Goal: Task Accomplishment & Management: Complete application form

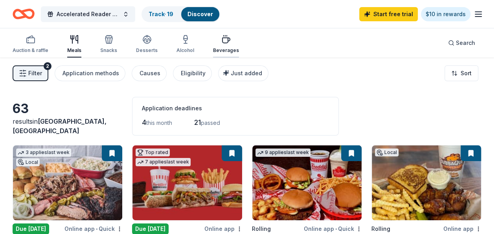
click at [222, 50] on div "Beverages" at bounding box center [226, 50] width 26 height 6
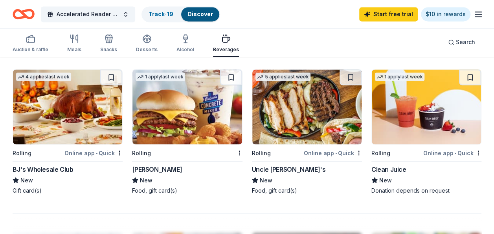
scroll to position [674, 0]
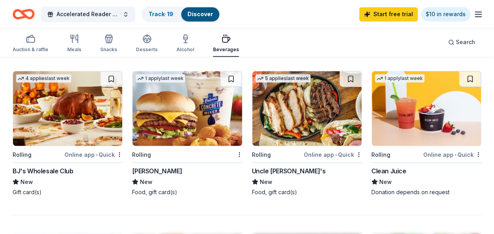
click at [68, 117] on img at bounding box center [67, 108] width 109 height 75
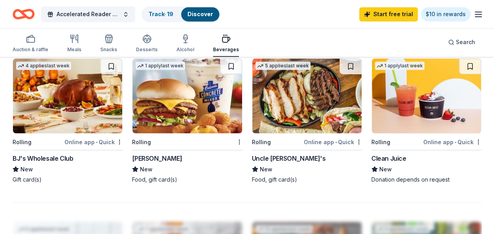
scroll to position [686, 0]
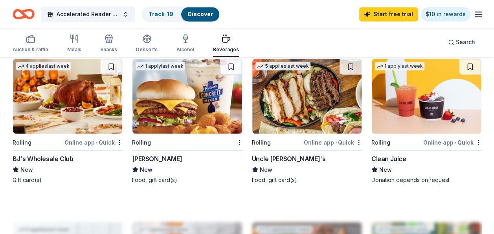
click at [175, 107] on img at bounding box center [187, 96] width 109 height 75
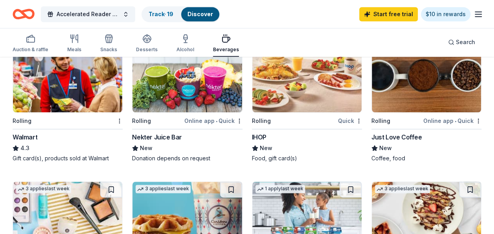
scroll to position [408, 0]
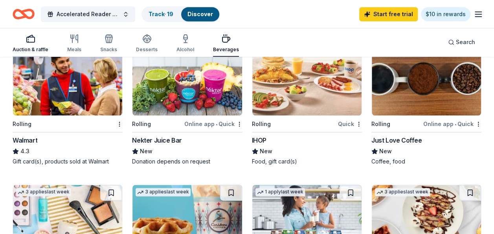
click at [28, 48] on div "Auction & raffle" at bounding box center [31, 49] width 36 height 6
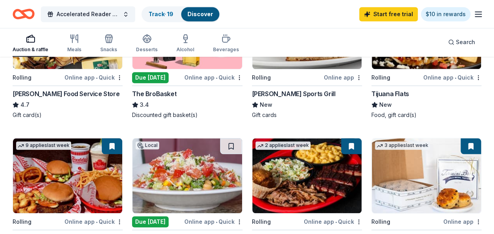
scroll to position [271, 0]
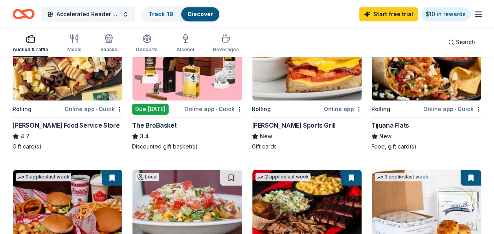
click at [282, 83] on img at bounding box center [306, 63] width 109 height 75
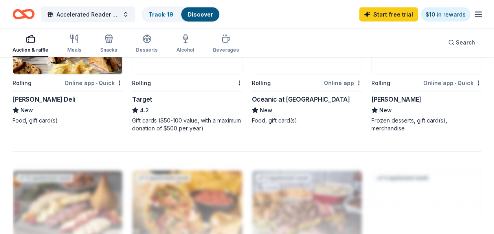
scroll to position [737, 0]
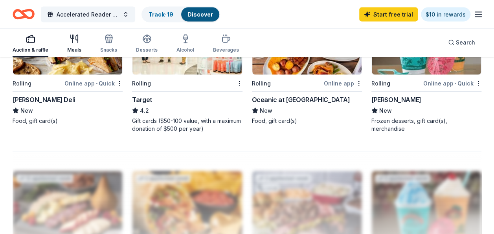
click at [74, 46] on div "Meals" at bounding box center [74, 43] width 14 height 19
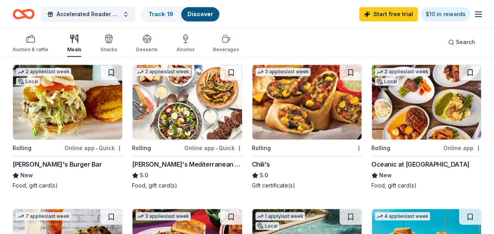
scroll to position [528, 0]
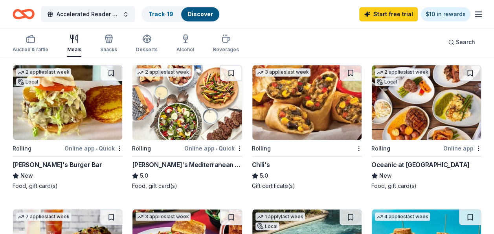
click at [315, 103] on img at bounding box center [306, 102] width 109 height 75
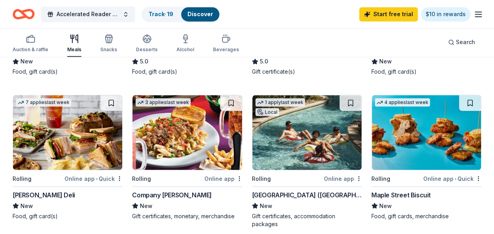
scroll to position [643, 0]
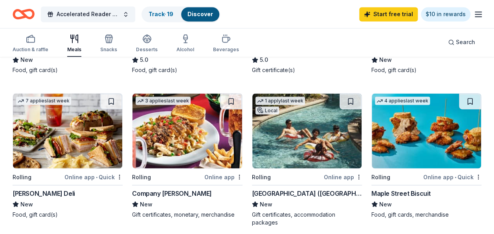
drag, startPoint x: 438, startPoint y: 142, endPoint x: 473, endPoint y: 149, distance: 35.2
click at [473, 149] on img at bounding box center [426, 130] width 109 height 75
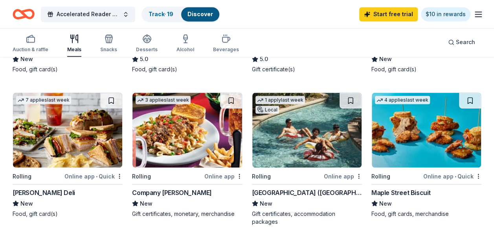
scroll to position [642, 0]
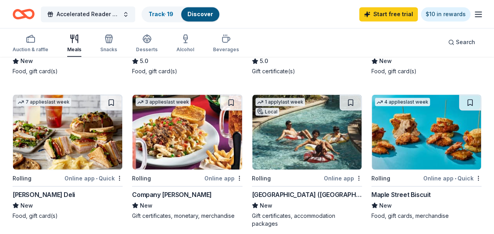
click at [310, 129] on img at bounding box center [306, 131] width 109 height 75
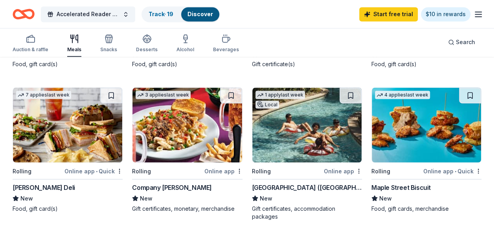
scroll to position [643, 0]
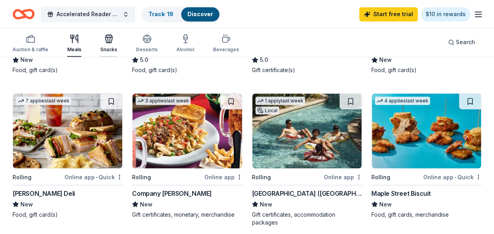
drag, startPoint x: 113, startPoint y: 41, endPoint x: 104, endPoint y: 42, distance: 9.5
click at [104, 42] on icon "button" at bounding box center [108, 38] width 9 height 9
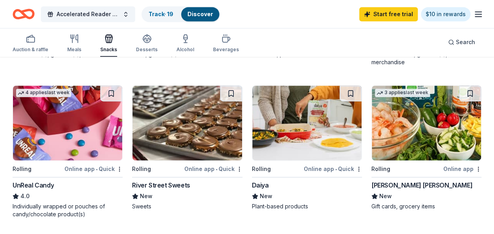
scroll to position [501, 0]
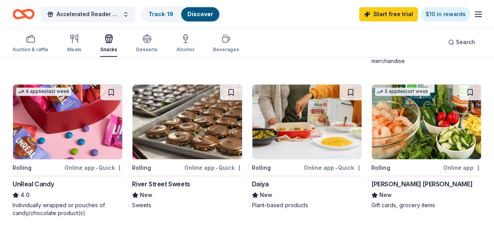
click at [73, 137] on img at bounding box center [67, 121] width 109 height 75
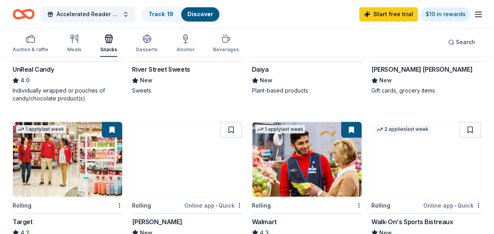
scroll to position [630, 0]
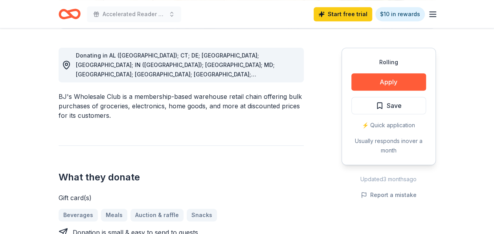
scroll to position [210, 0]
click at [368, 81] on button "Apply" at bounding box center [389, 81] width 75 height 17
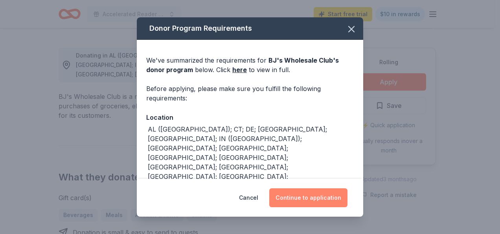
click at [337, 197] on button "Continue to application" at bounding box center [308, 197] width 78 height 19
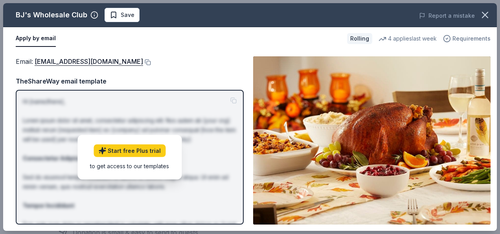
click at [477, 39] on span "Requirements" at bounding box center [472, 38] width 38 height 9
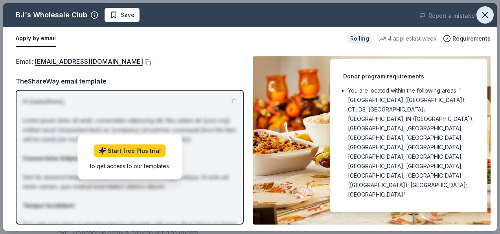
click at [489, 13] on icon "button" at bounding box center [485, 14] width 11 height 11
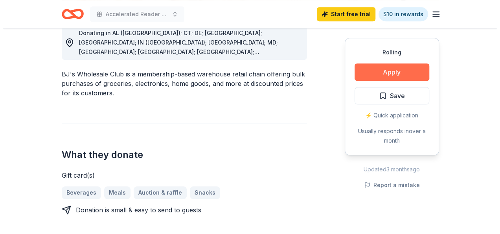
scroll to position [228, 0]
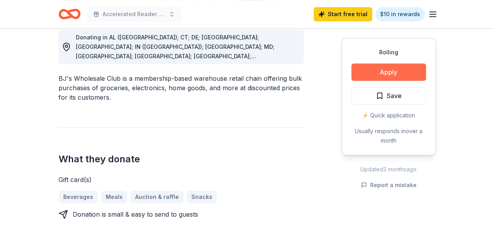
click at [384, 72] on button "Apply" at bounding box center [389, 71] width 75 height 17
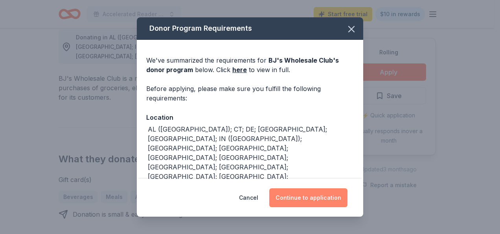
click at [304, 200] on button "Continue to application" at bounding box center [308, 197] width 78 height 19
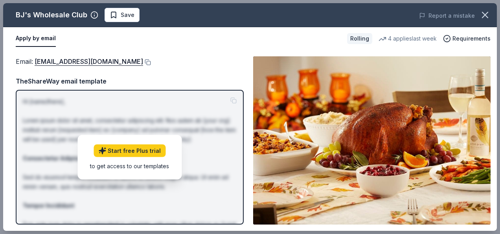
click at [45, 41] on button "Apply by email" at bounding box center [36, 38] width 40 height 17
click at [35, 37] on button "Apply by email" at bounding box center [36, 38] width 40 height 17
click at [55, 63] on link "community@bjs.com" at bounding box center [89, 61] width 109 height 10
click at [143, 61] on button at bounding box center [147, 62] width 8 height 6
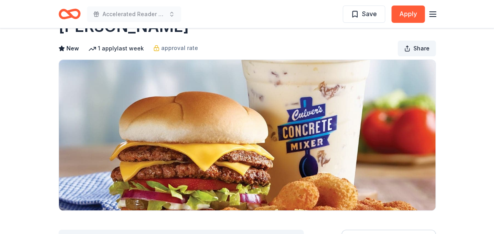
scroll to position [29, 0]
click at [406, 18] on button "Apply" at bounding box center [408, 14] width 33 height 17
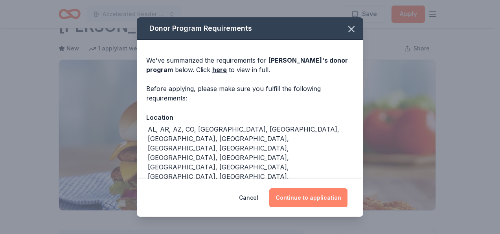
click at [299, 193] on button "Continue to application" at bounding box center [308, 197] width 78 height 19
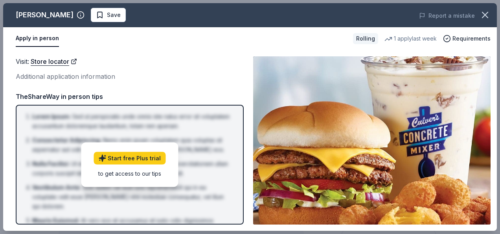
click at [48, 37] on button "Apply in person" at bounding box center [37, 38] width 43 height 17
click at [484, 11] on icon "button" at bounding box center [485, 14] width 11 height 11
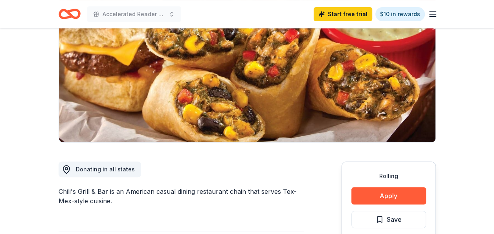
scroll to position [96, 0]
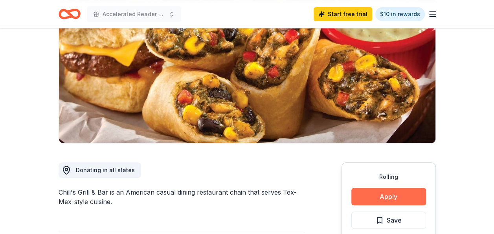
click at [376, 198] on button "Apply" at bounding box center [389, 196] width 75 height 17
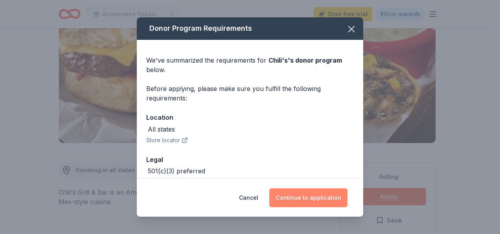
click at [312, 197] on button "Continue to application" at bounding box center [308, 197] width 78 height 19
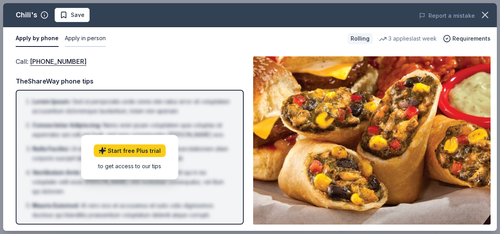
click at [83, 39] on button "Apply in person" at bounding box center [85, 38] width 41 height 17
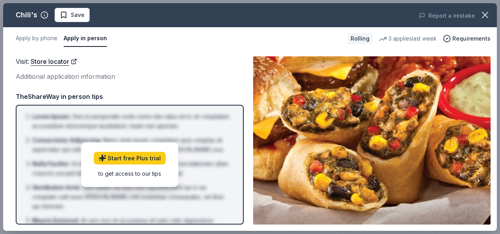
click at [83, 39] on button "Apply in person" at bounding box center [85, 38] width 43 height 17
click at [38, 42] on button "Apply by phone" at bounding box center [37, 38] width 42 height 17
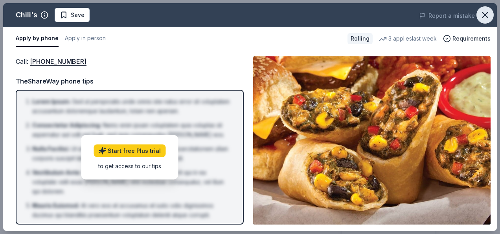
click at [483, 15] on icon "button" at bounding box center [485, 14] width 11 height 11
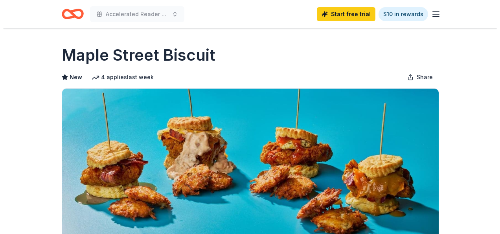
scroll to position [96, 0]
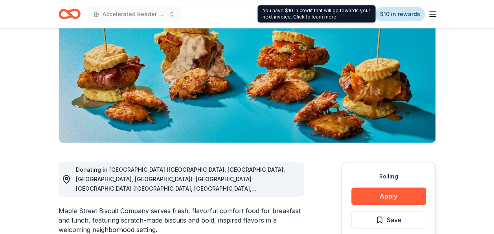
click at [394, 15] on link "$10 in rewards" at bounding box center [401, 14] width 50 height 14
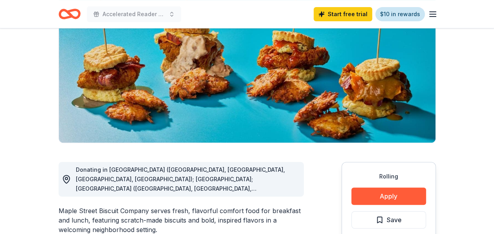
click at [394, 15] on link "$10 in rewards" at bounding box center [401, 14] width 50 height 14
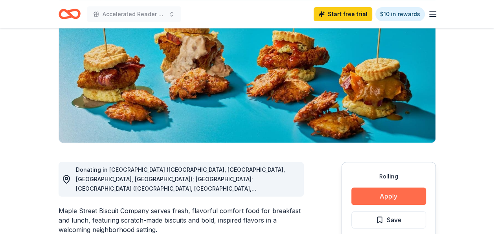
click at [403, 190] on button "Apply" at bounding box center [389, 195] width 75 height 17
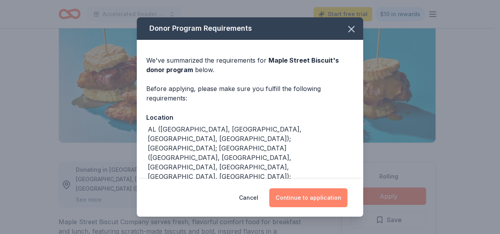
click at [317, 199] on button "Continue to application" at bounding box center [308, 197] width 78 height 19
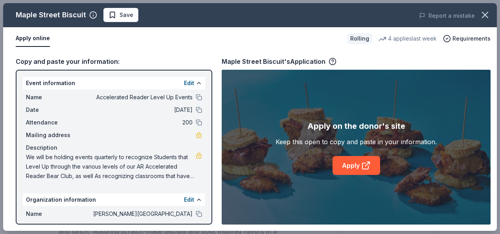
scroll to position [52, 0]
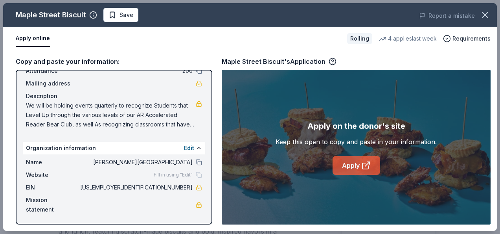
click at [351, 159] on link "Apply" at bounding box center [357, 165] width 48 height 19
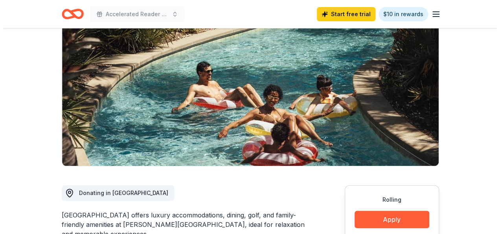
scroll to position [194, 0]
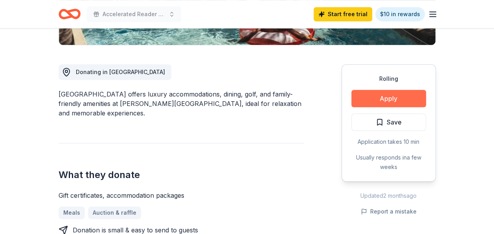
click at [367, 98] on button "Apply" at bounding box center [389, 98] width 75 height 17
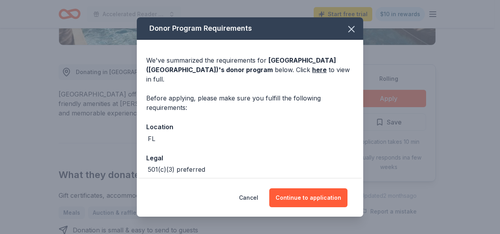
scroll to position [28, 0]
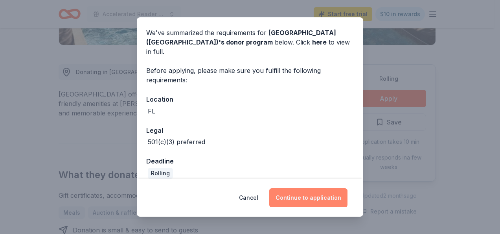
click at [317, 197] on button "Continue to application" at bounding box center [308, 197] width 78 height 19
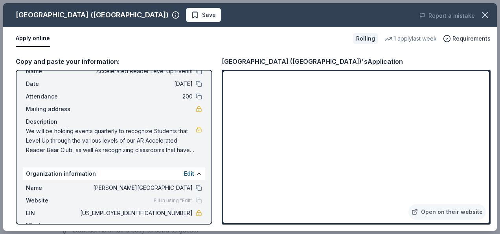
scroll to position [52, 0]
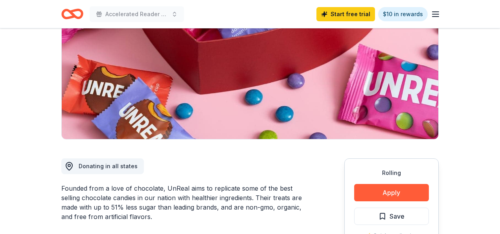
scroll to position [100, 0]
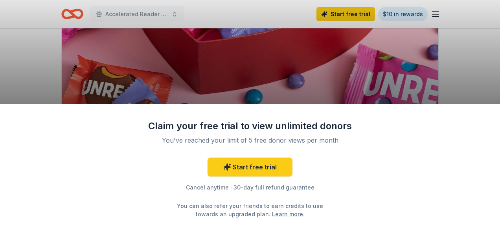
click at [333, 77] on div "Claim your free trial to view unlimited donors You've reached your limit of 5 f…" at bounding box center [250, 117] width 500 height 234
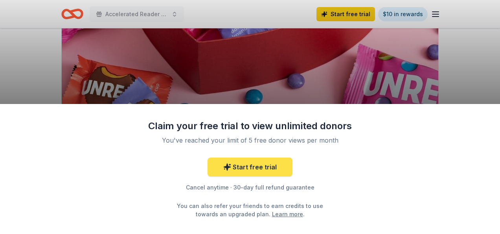
click at [270, 169] on link "Start free trial" at bounding box center [250, 166] width 85 height 19
